Goal: Task Accomplishment & Management: Manage account settings

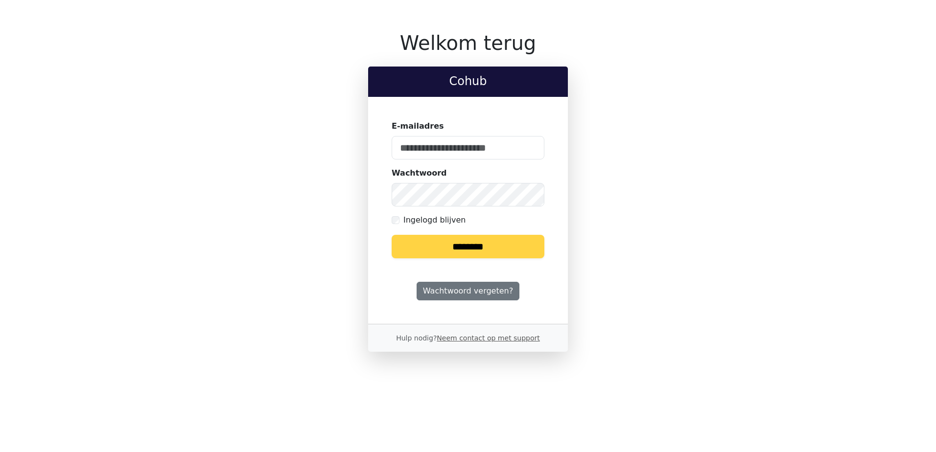
type input "**********"
click at [463, 243] on input "********" at bounding box center [468, 246] width 153 height 23
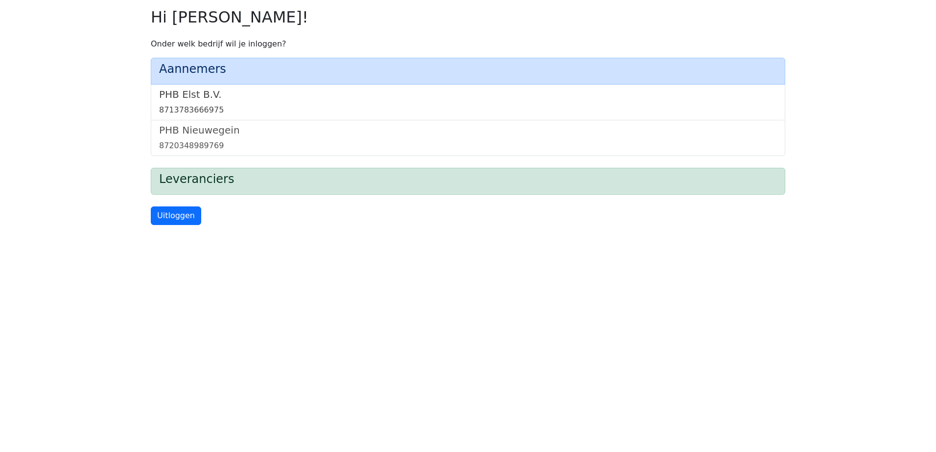
click at [181, 104] on link "PHB Elst B.V. 8713783666975" at bounding box center [468, 102] width 618 height 27
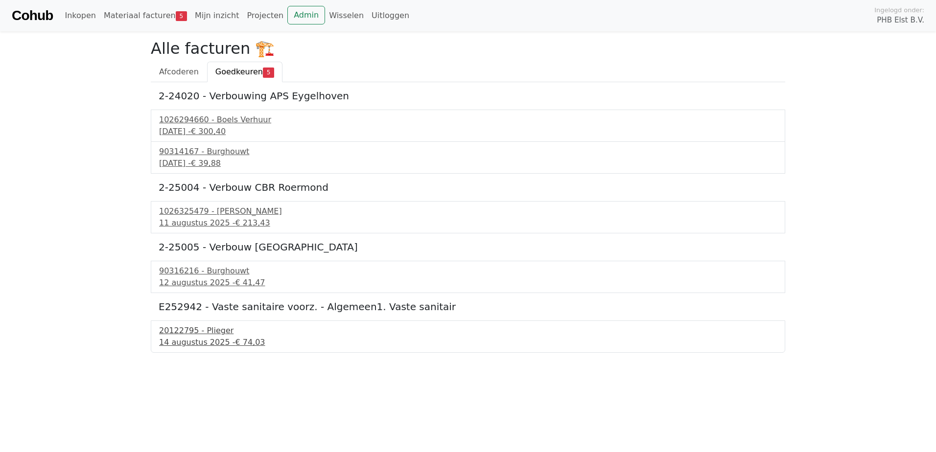
click at [180, 342] on div "14 augustus 2025 - € 74,03" at bounding box center [468, 343] width 618 height 12
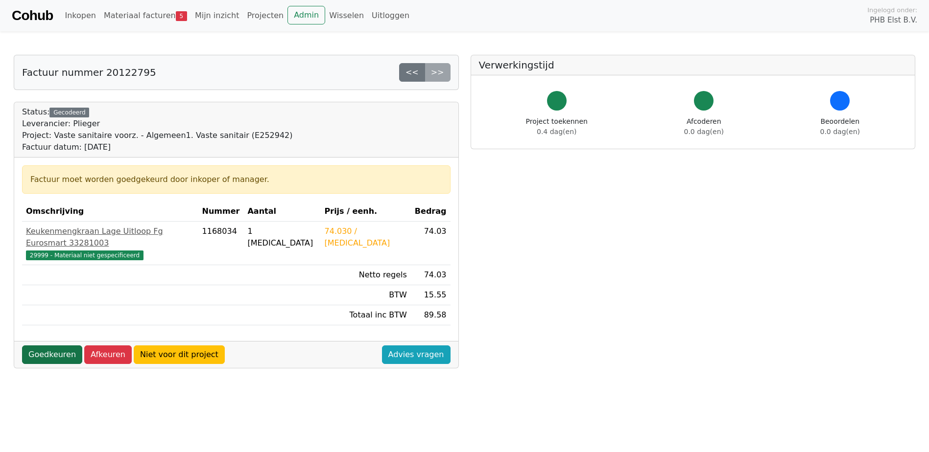
click at [41, 346] on link "Goedkeuren" at bounding box center [52, 355] width 60 height 19
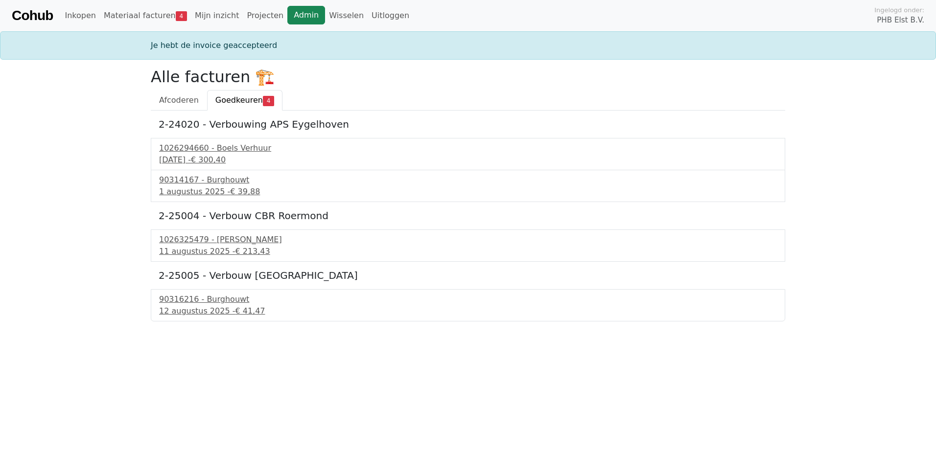
click at [287, 11] on link "Admin" at bounding box center [306, 15] width 38 height 19
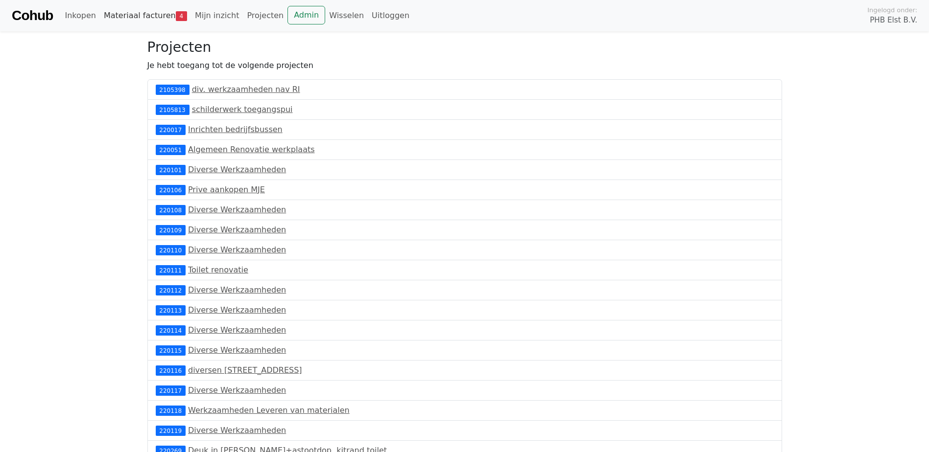
click at [153, 9] on link "Materiaal facturen 4" at bounding box center [145, 16] width 91 height 20
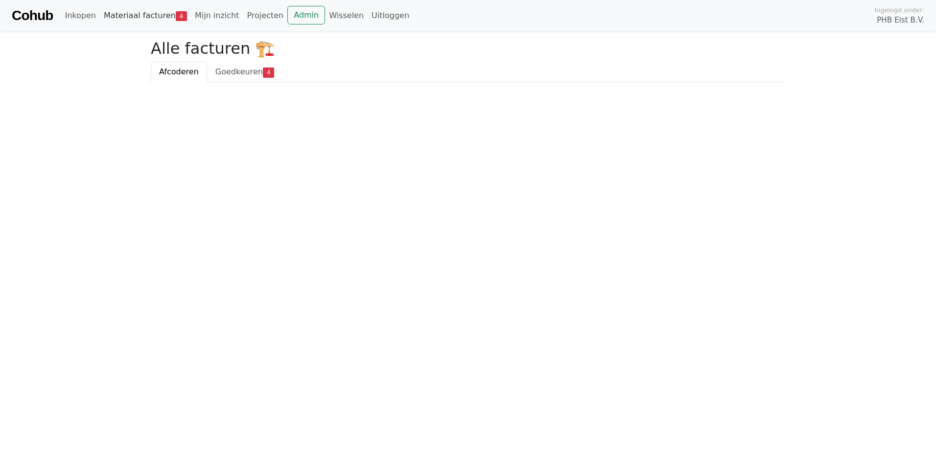
click at [154, 12] on link "Materiaal facturen 4" at bounding box center [145, 16] width 91 height 20
click at [239, 74] on span "Goedkeuren" at bounding box center [238, 71] width 47 height 9
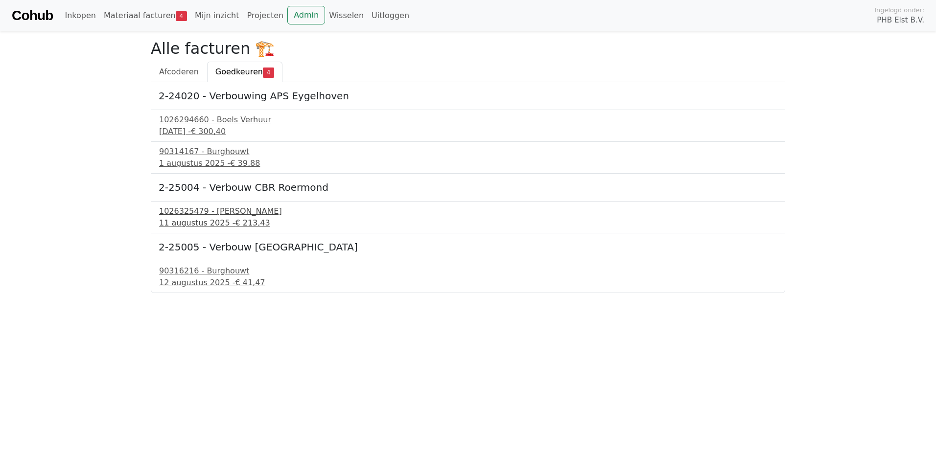
click at [193, 215] on div "1026325479 - Boels Verhuur" at bounding box center [468, 212] width 618 height 12
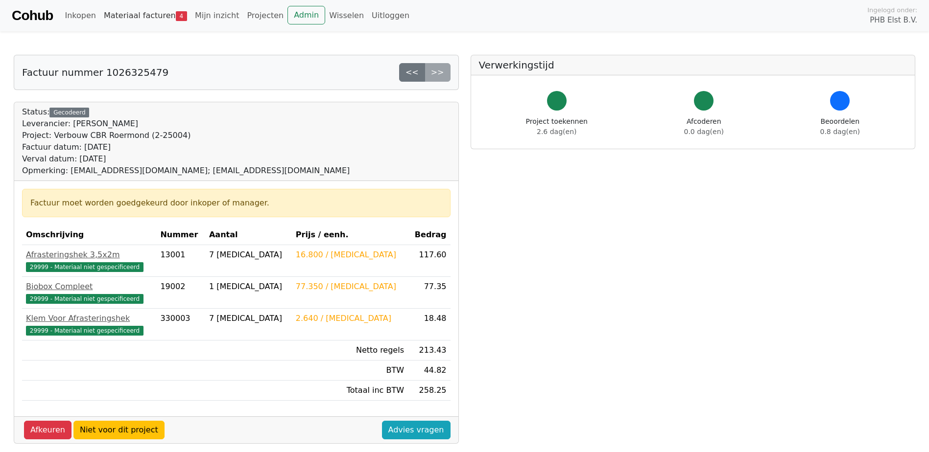
click at [153, 13] on link "Materiaal facturen 4" at bounding box center [145, 16] width 91 height 20
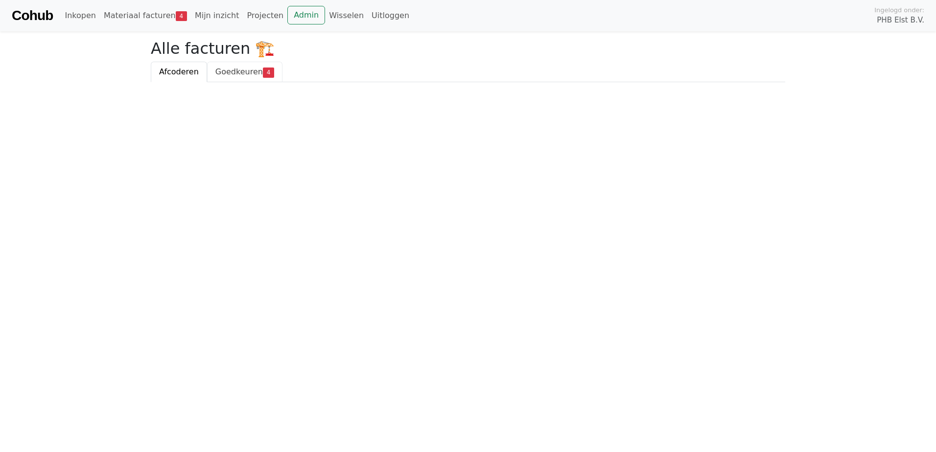
click at [220, 74] on span "Goedkeuren" at bounding box center [238, 71] width 47 height 9
click at [41, 14] on link "Cohub" at bounding box center [32, 15] width 41 height 23
